Goal: Obtain resource: Download file/media

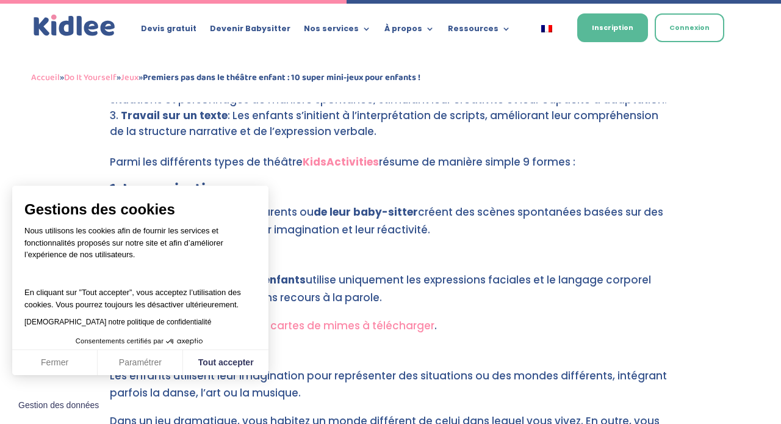
scroll to position [2387, 0]
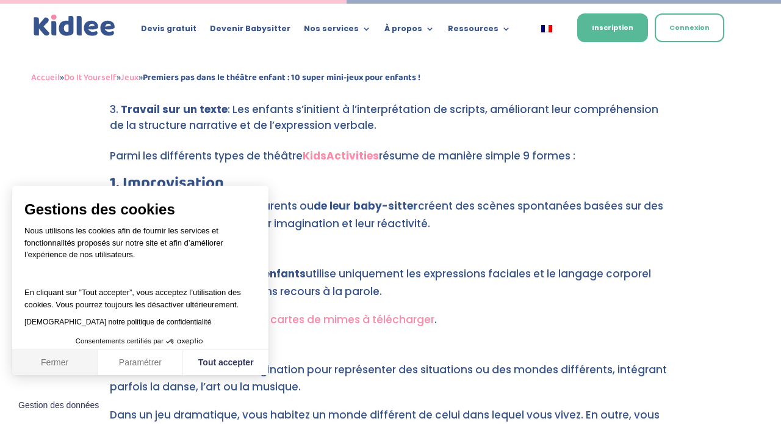
click at [53, 366] on button "Fermer" at bounding box center [54, 363] width 85 height 26
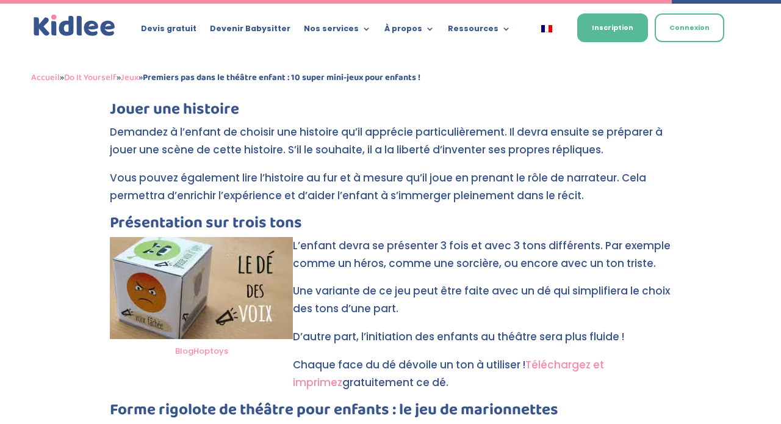
scroll to position [4642, 0]
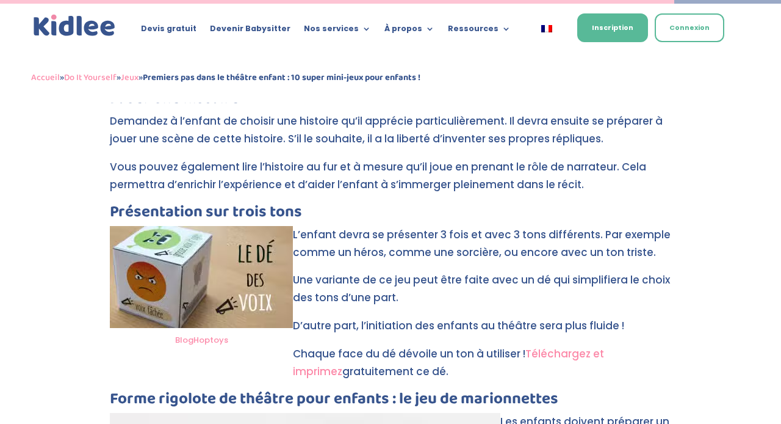
click at [584, 346] on link "Téléchargez et imprimez" at bounding box center [448, 362] width 311 height 32
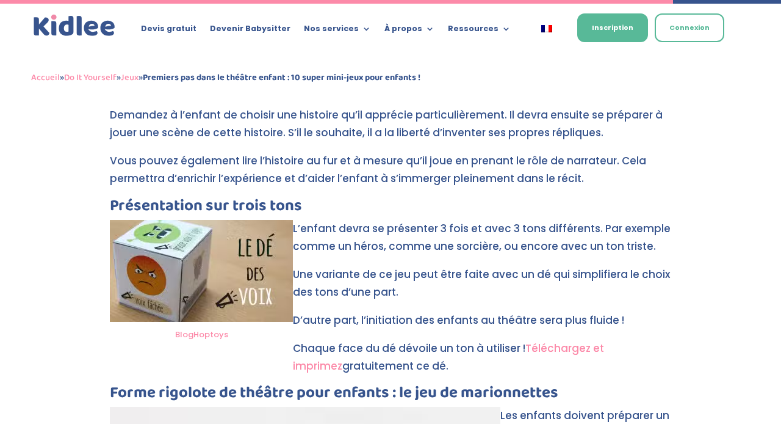
scroll to position [4619, 0]
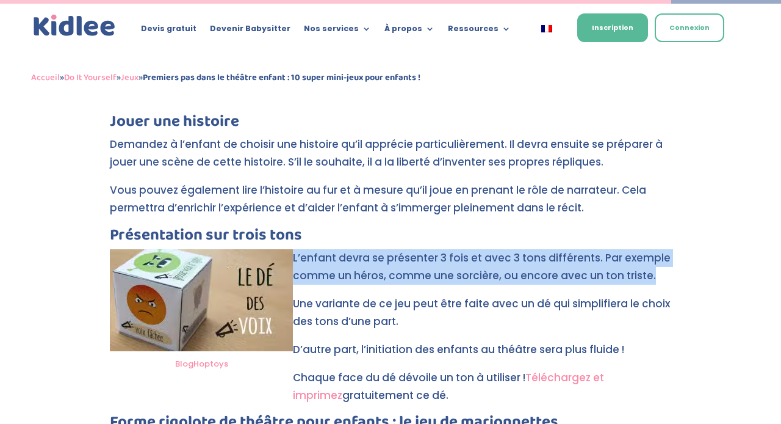
drag, startPoint x: 293, startPoint y: 187, endPoint x: 422, endPoint y: 218, distance: 132.4
click at [422, 249] on p "L’enfant devra se présenter 3 fois et avec 3 tons différents. Par exemple comme…" at bounding box center [391, 272] width 562 height 46
copy p "L’enfant devra se présenter 3 fois et avec 3 tons différents. Par exemple comme…"
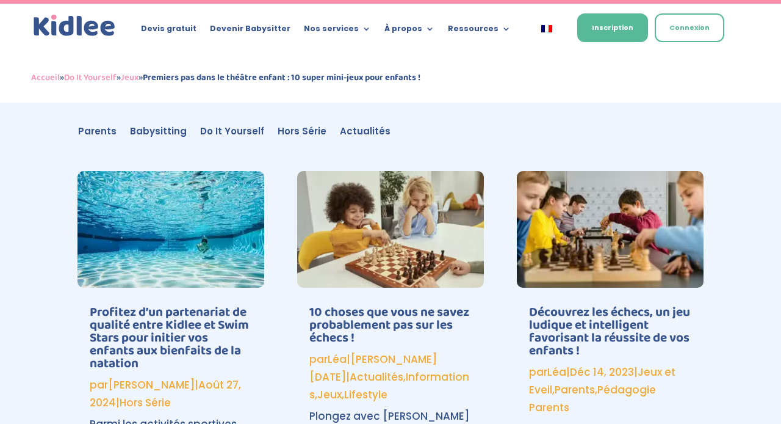
scroll to position [5925, 0]
